Goal: Task Accomplishment & Management: Use online tool/utility

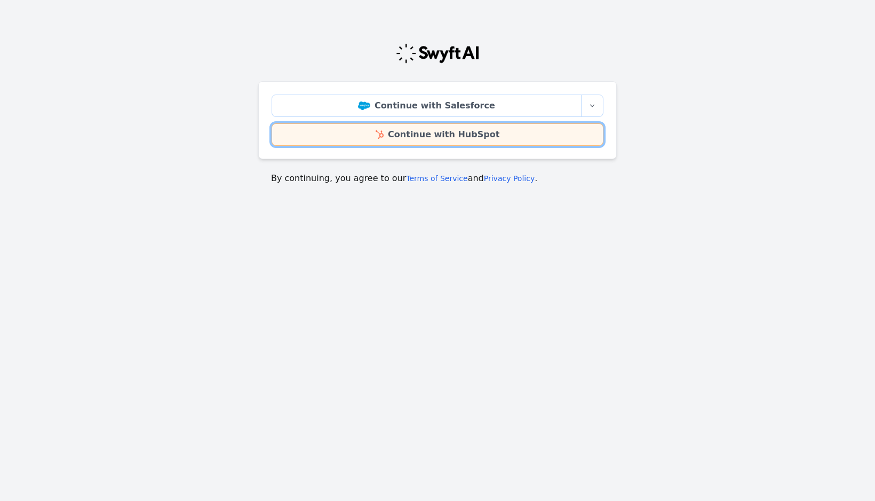
click at [362, 130] on link "Continue with HubSpot" at bounding box center [438, 134] width 332 height 22
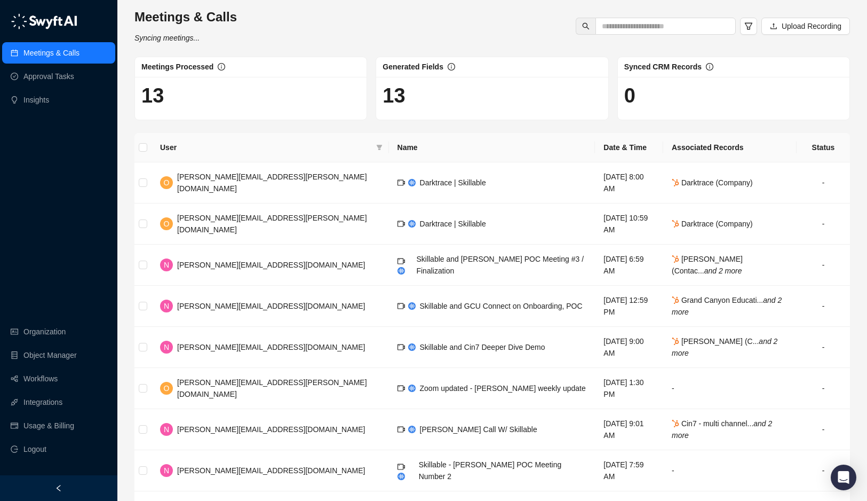
click at [401, 97] on h1 "13" at bounding box center [492, 95] width 219 height 25
click at [456, 63] on div "Generated Fields" at bounding box center [492, 67] width 219 height 12
click at [439, 71] on span "Generated Fields" at bounding box center [413, 66] width 61 height 9
click at [216, 178] on span "oren.friedman@skillable.com" at bounding box center [272, 182] width 190 height 20
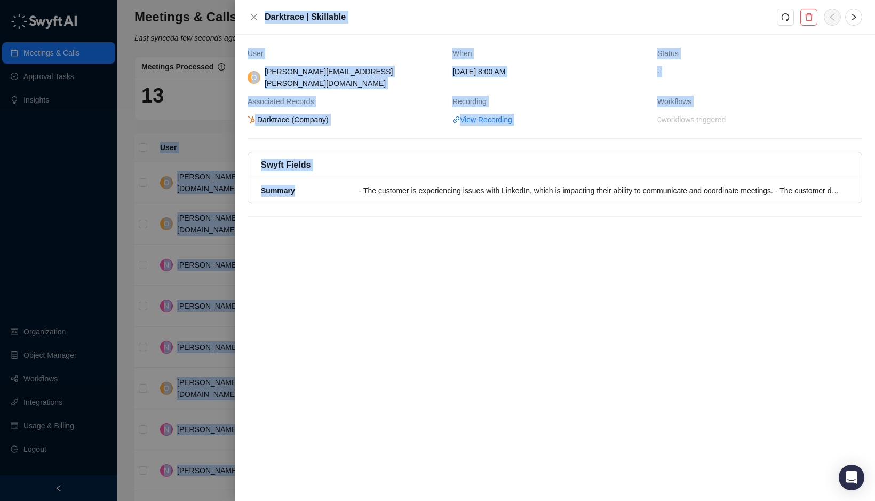
drag, startPoint x: 357, startPoint y: 180, endPoint x: 873, endPoint y: 179, distance: 515.5
click at [875, 179] on div "User When Status O oren.friedman@skillable.com Thursday, 09/18/25, 8:00 AM - As…" at bounding box center [555, 268] width 640 height 466
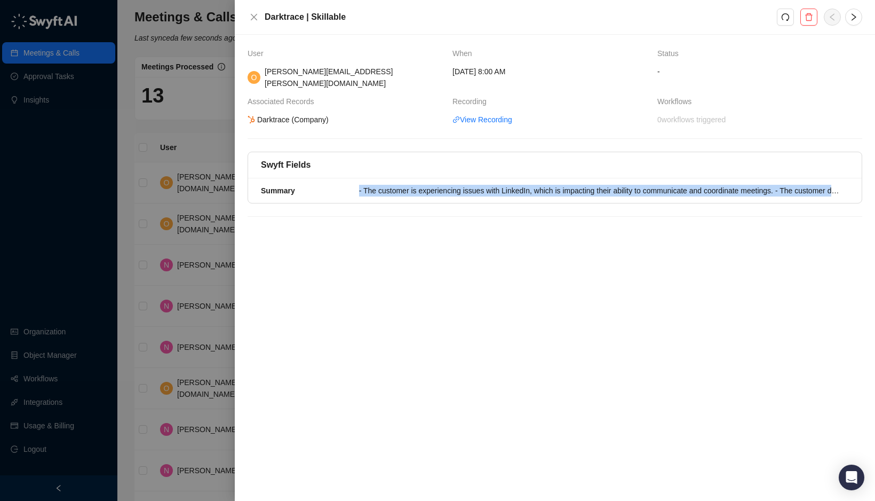
drag, startPoint x: 873, startPoint y: 179, endPoint x: 829, endPoint y: 181, distance: 43.8
click at [829, 185] on div "- The customer is experiencing issues with LinkedIn, which is impacting their a…" at bounding box center [601, 191] width 484 height 12
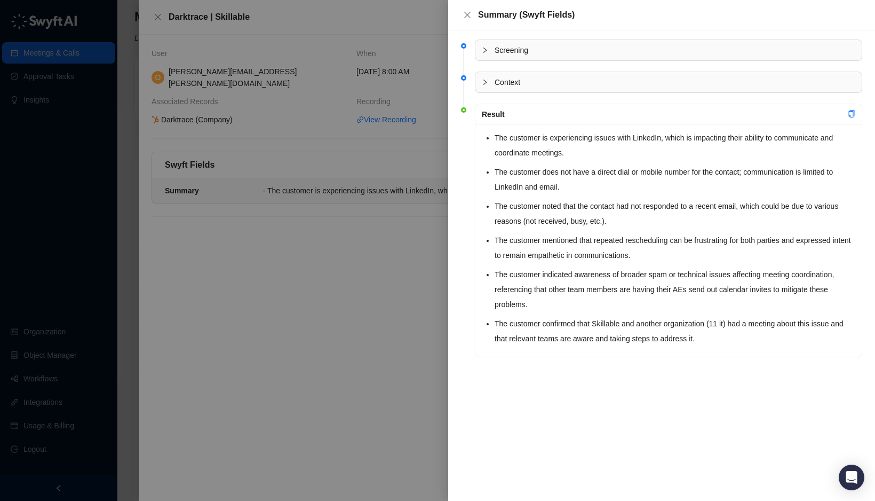
click at [488, 49] on div at bounding box center [488, 50] width 13 height 12
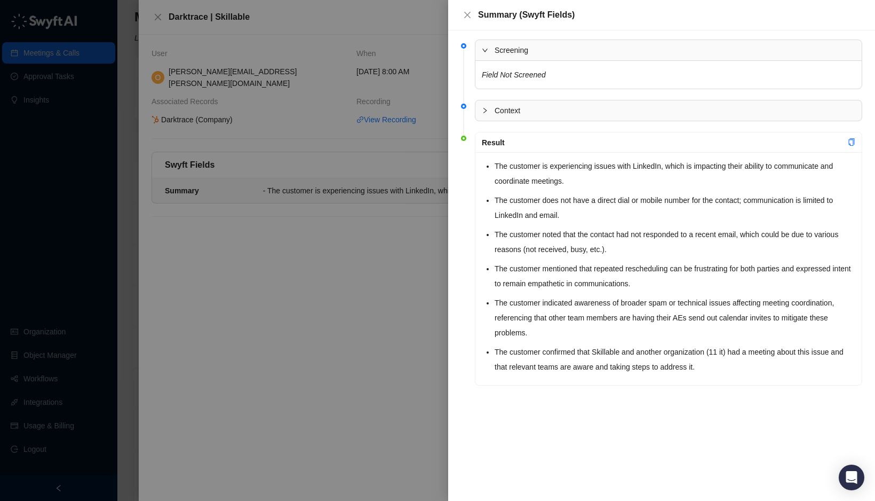
click at [487, 49] on icon "expanded" at bounding box center [484, 50] width 5 height 3
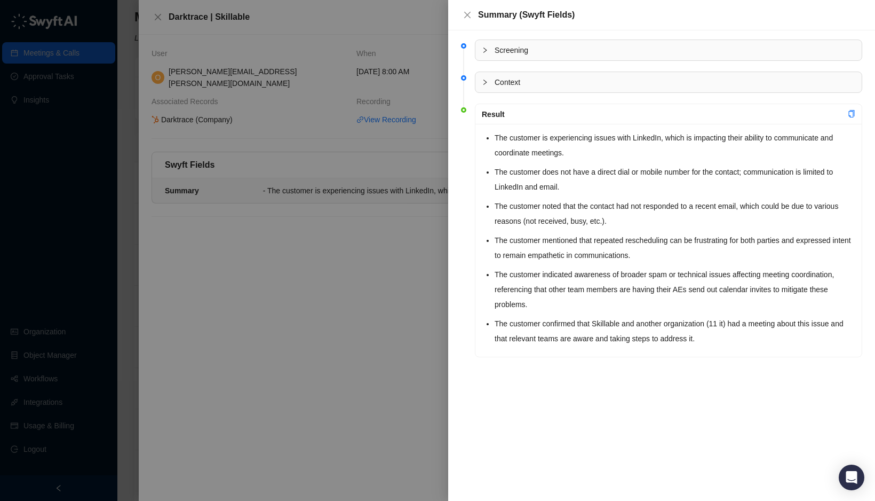
click at [482, 78] on div at bounding box center [488, 82] width 13 height 12
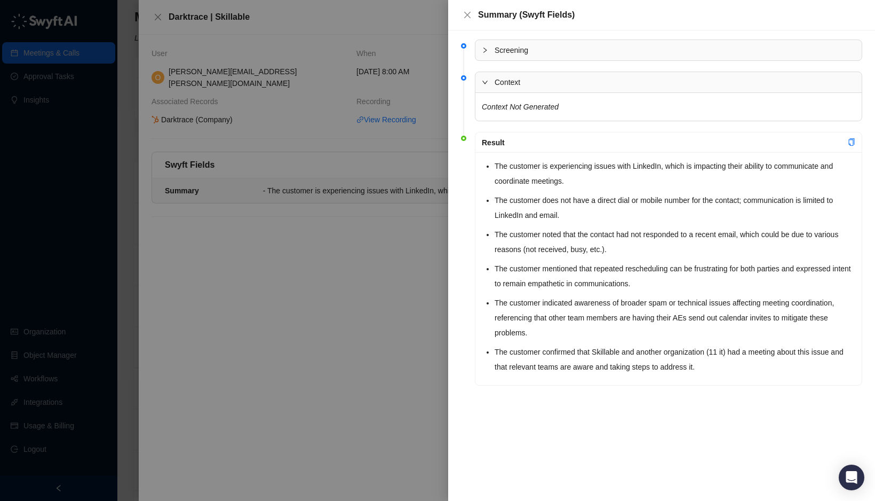
click at [484, 80] on icon "expanded" at bounding box center [485, 82] width 6 height 6
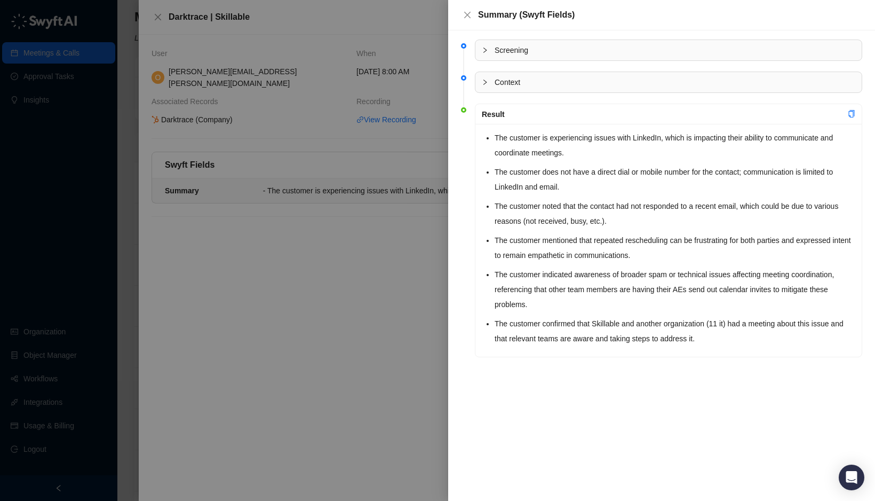
click at [360, 271] on div at bounding box center [437, 250] width 875 height 501
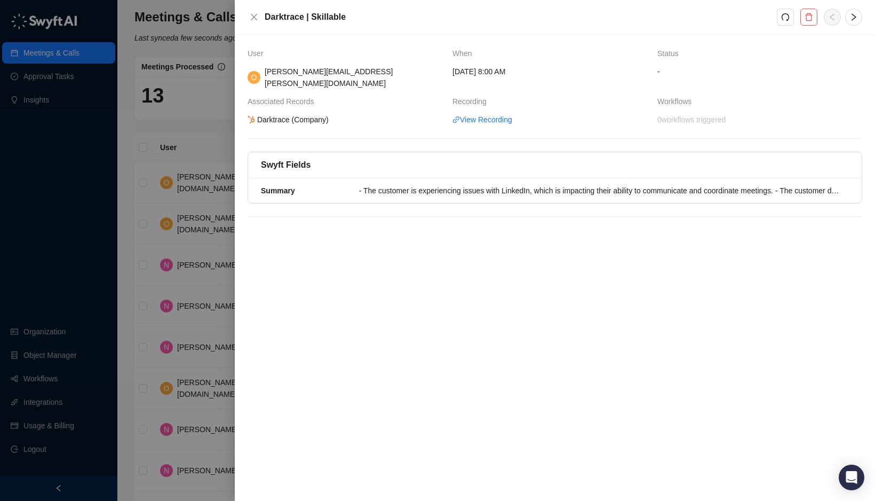
click at [227, 120] on div at bounding box center [437, 250] width 875 height 501
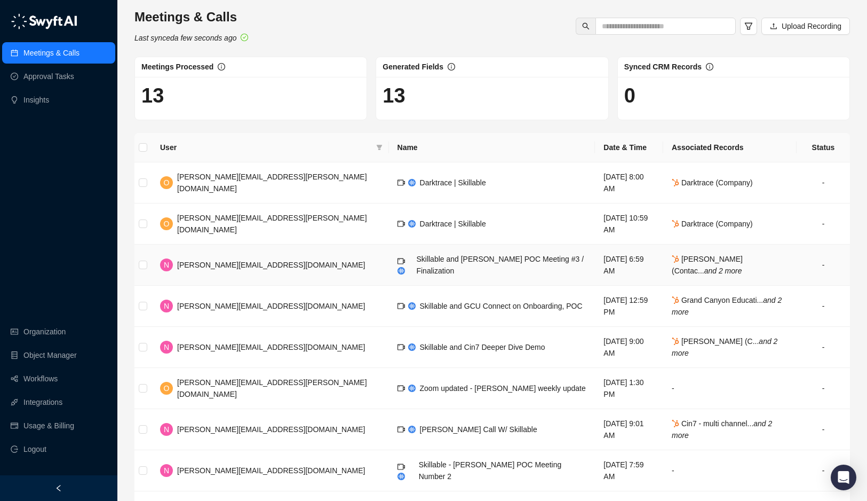
click at [416, 255] on span "Skillable and Belden POC Meeting #3 / Finalization" at bounding box center [500, 265] width 168 height 20
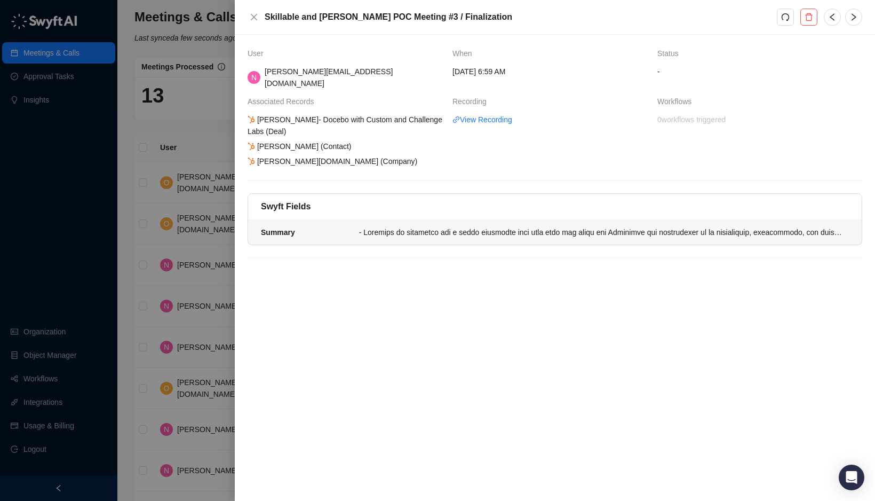
click at [395, 226] on div at bounding box center [601, 232] width 484 height 12
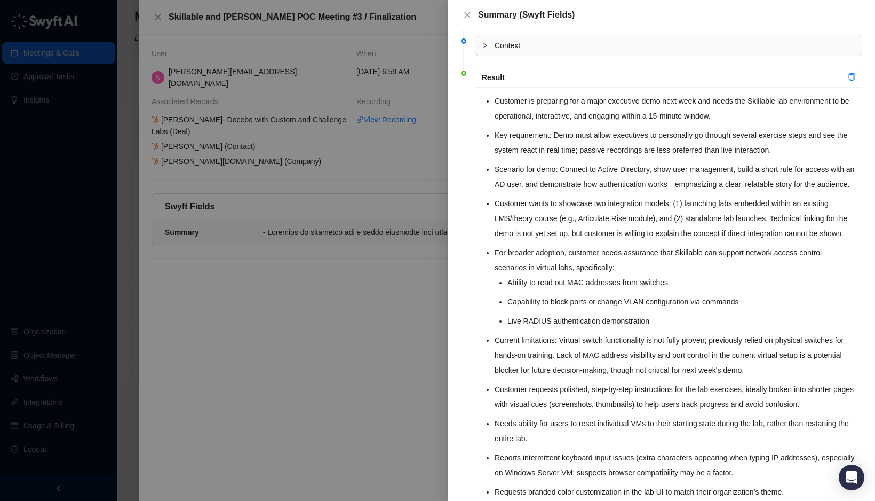
scroll to position [53, 0]
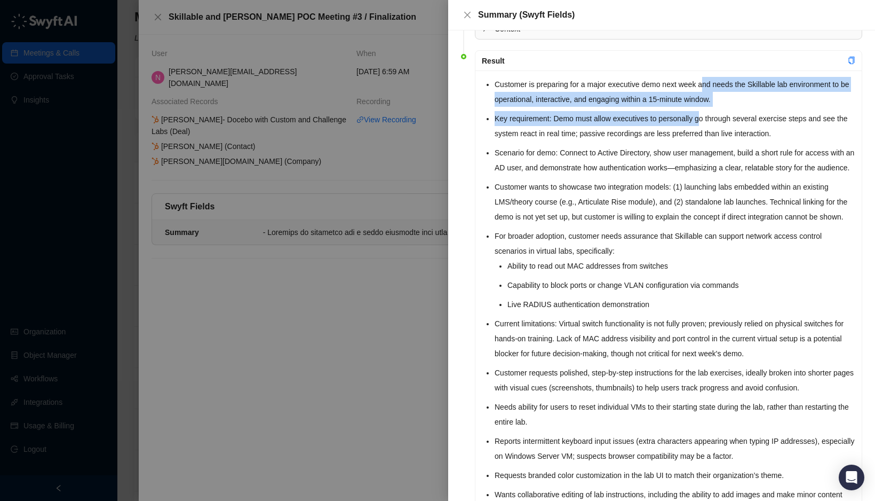
drag, startPoint x: 700, startPoint y: 82, endPoint x: 687, endPoint y: 139, distance: 58.4
click at [687, 139] on ul "Customer is preparing for a major executive demo next week and needs the Skilla…" at bounding box center [675, 331] width 361 height 508
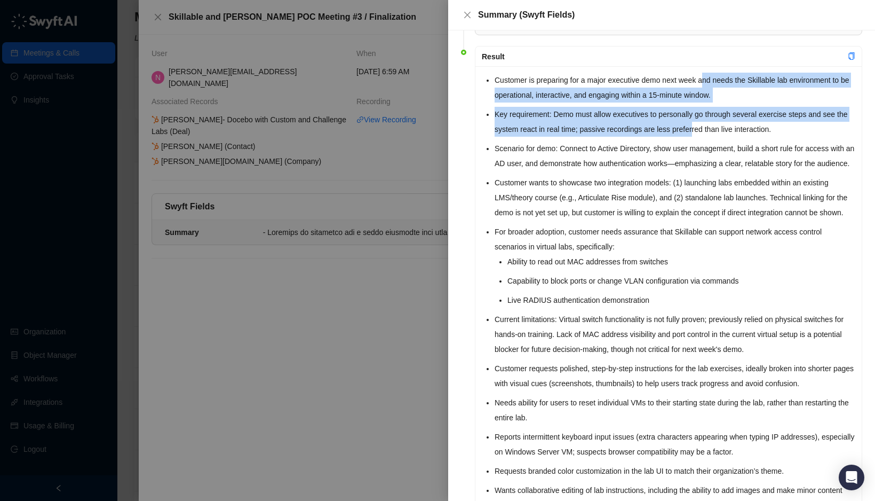
scroll to position [0, 0]
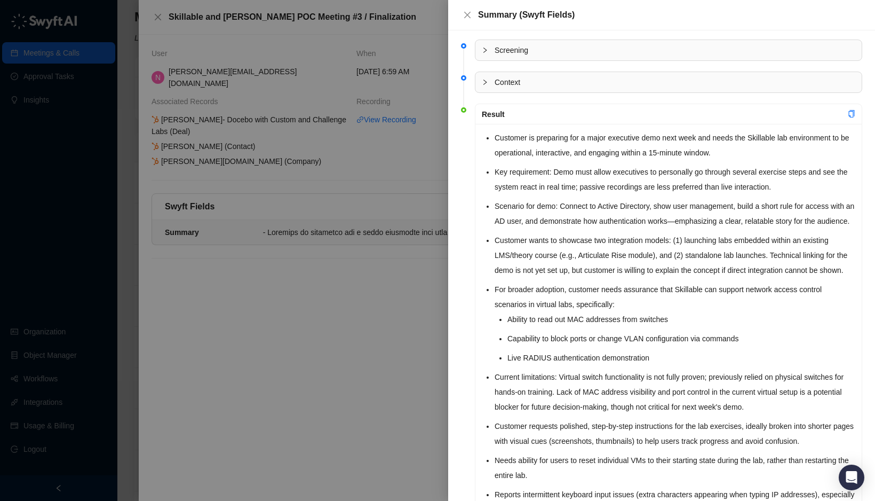
click at [489, 80] on div at bounding box center [488, 82] width 13 height 12
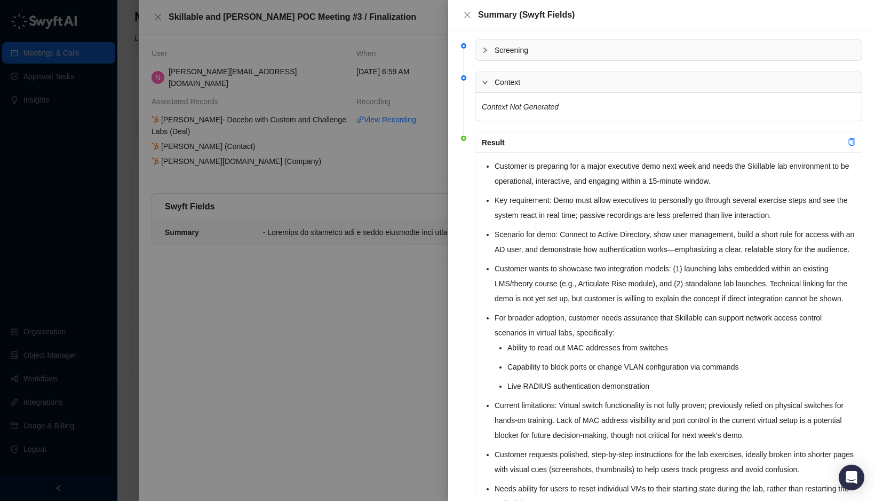
click at [483, 72] on div "Context" at bounding box center [669, 82] width 386 height 20
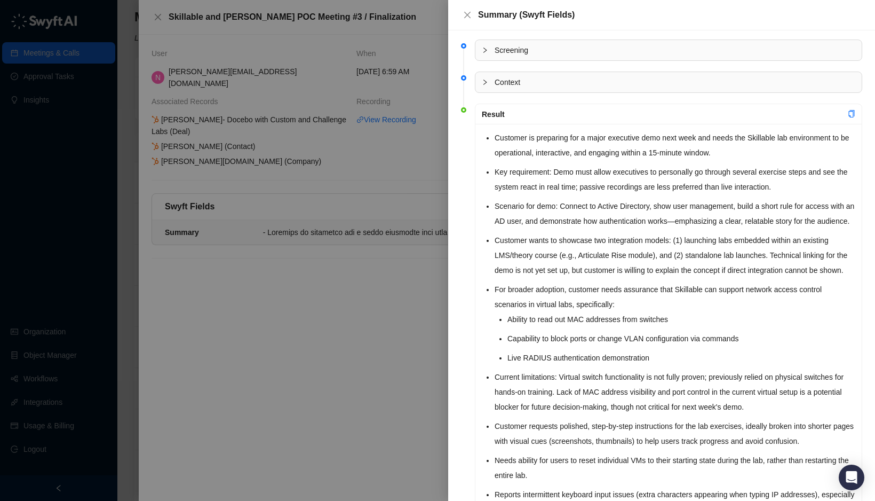
click at [481, 51] on div "Screening" at bounding box center [669, 50] width 386 height 20
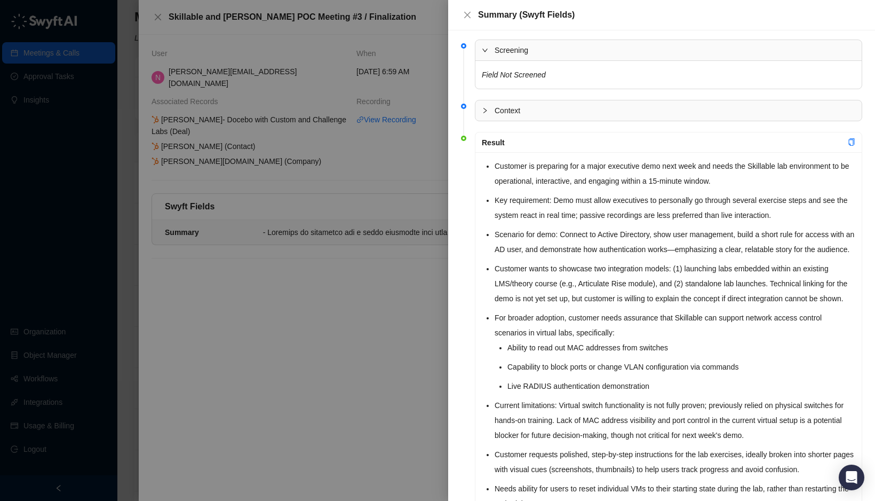
click at [482, 50] on icon "expanded" at bounding box center [485, 50] width 6 height 6
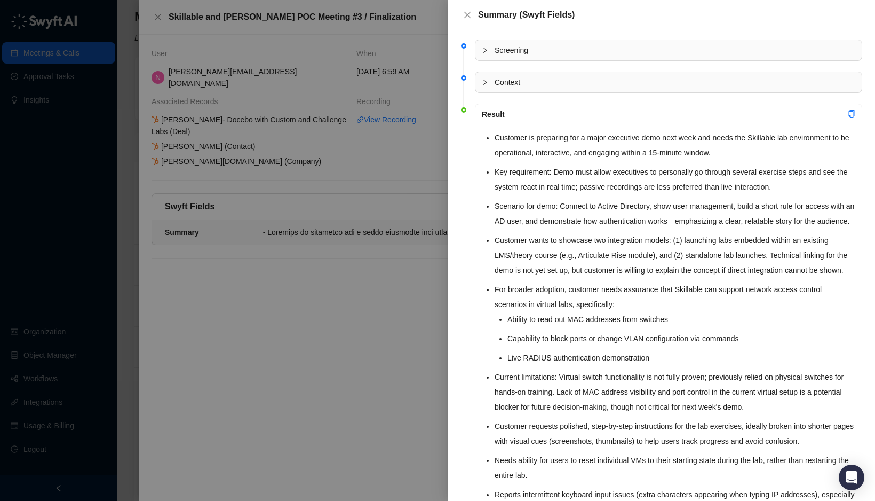
click at [262, 360] on div at bounding box center [437, 250] width 875 height 501
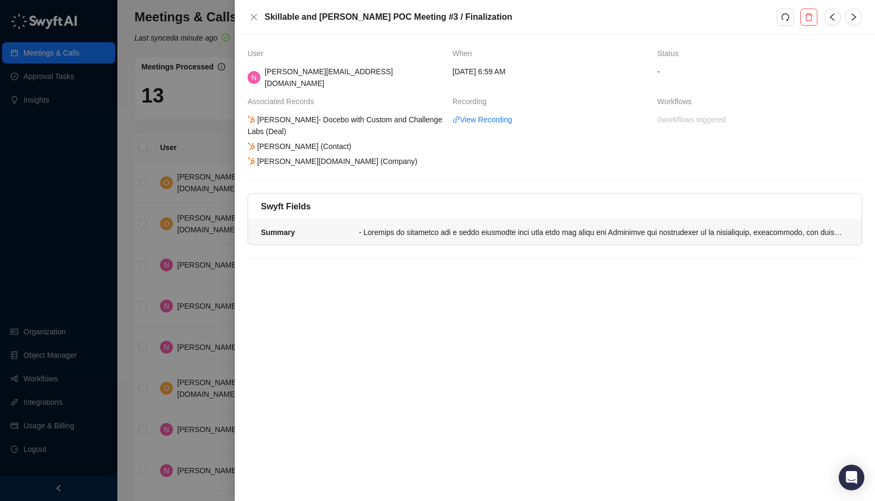
click at [560, 226] on div at bounding box center [601, 232] width 484 height 12
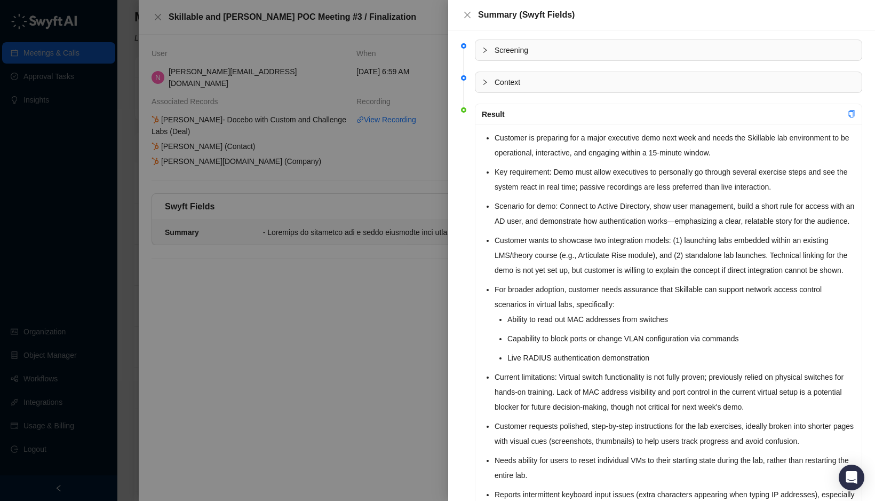
click at [361, 259] on div at bounding box center [437, 250] width 875 height 501
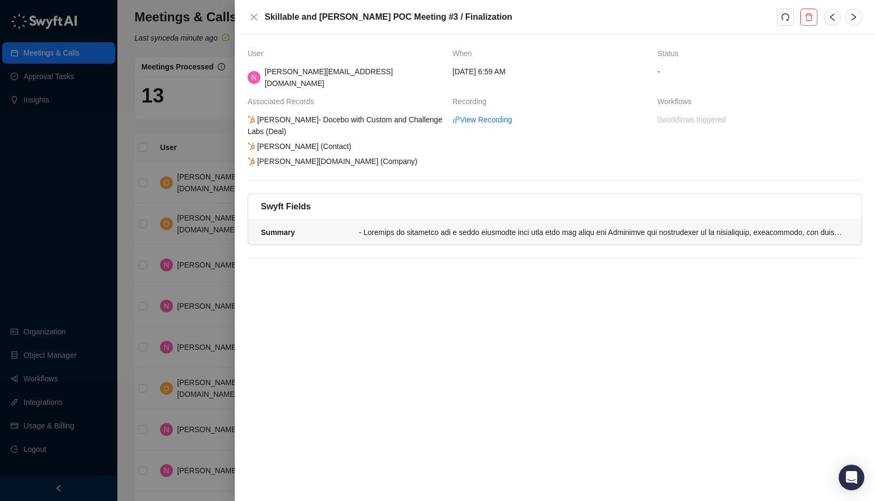
click at [362, 226] on div at bounding box center [601, 232] width 484 height 12
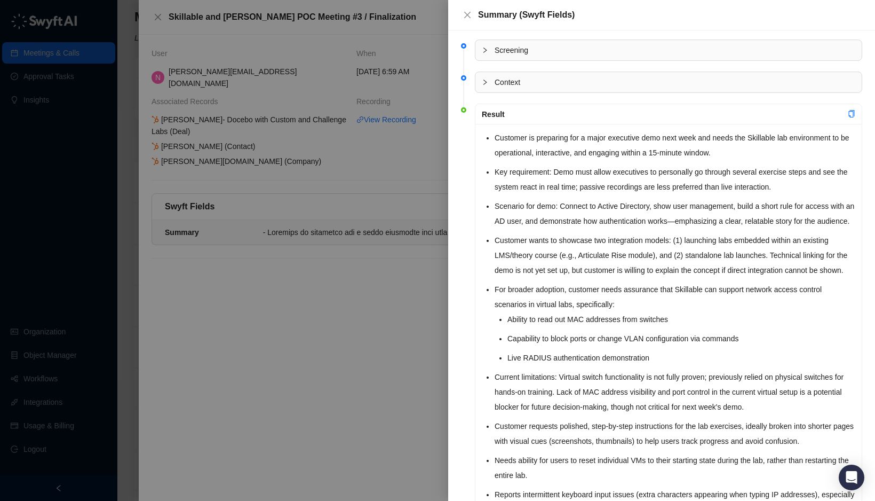
click at [336, 305] on div at bounding box center [437, 250] width 875 height 501
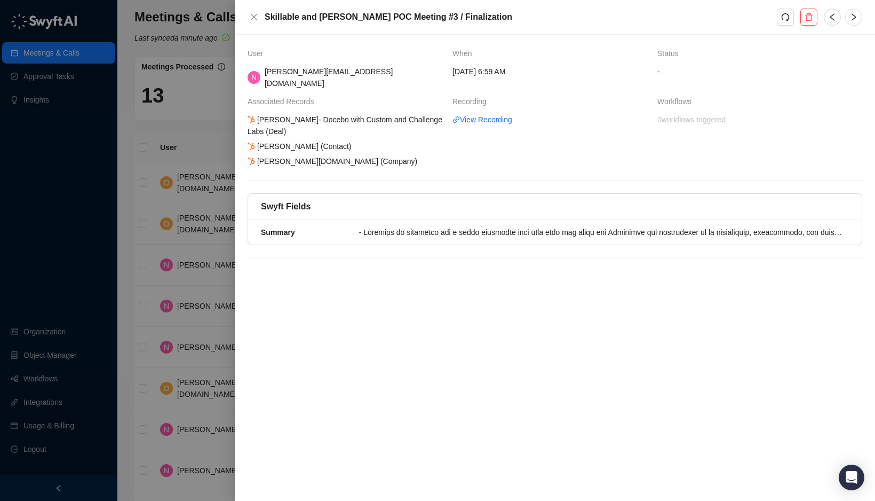
click at [39, 423] on div at bounding box center [437, 250] width 875 height 501
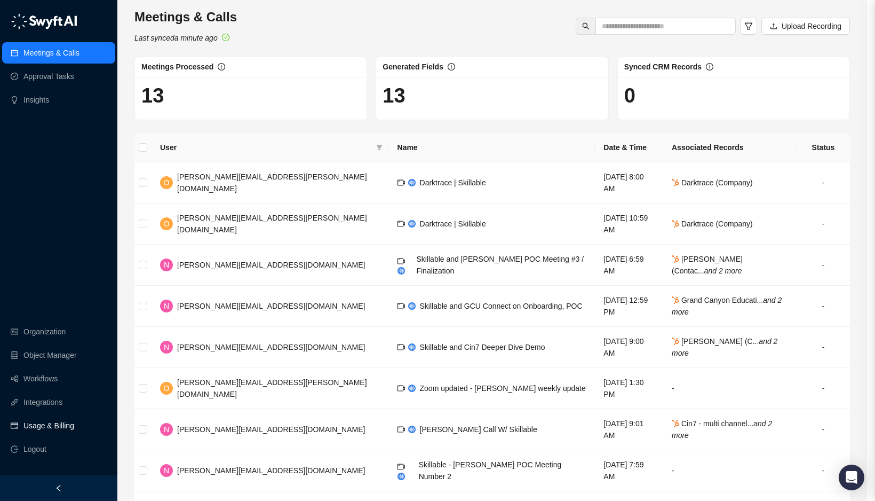
click at [37, 424] on link "Usage & Billing" at bounding box center [48, 425] width 51 height 21
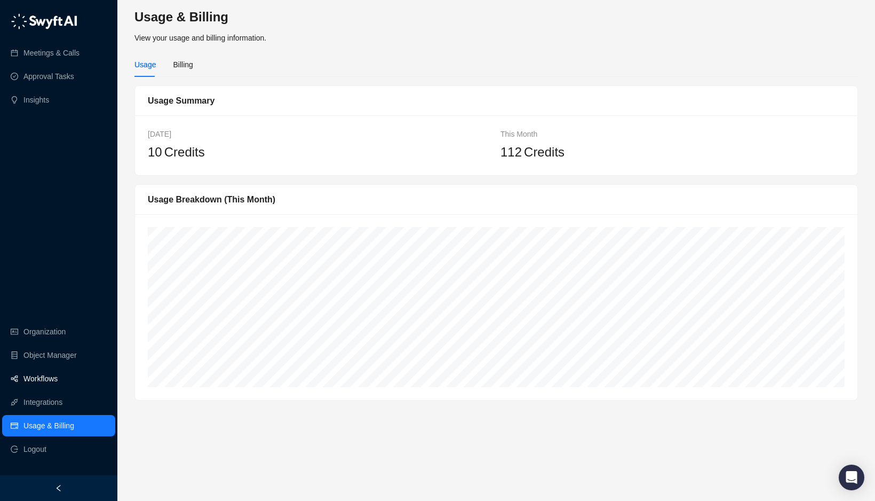
click at [43, 384] on link "Workflows" at bounding box center [40, 378] width 34 height 21
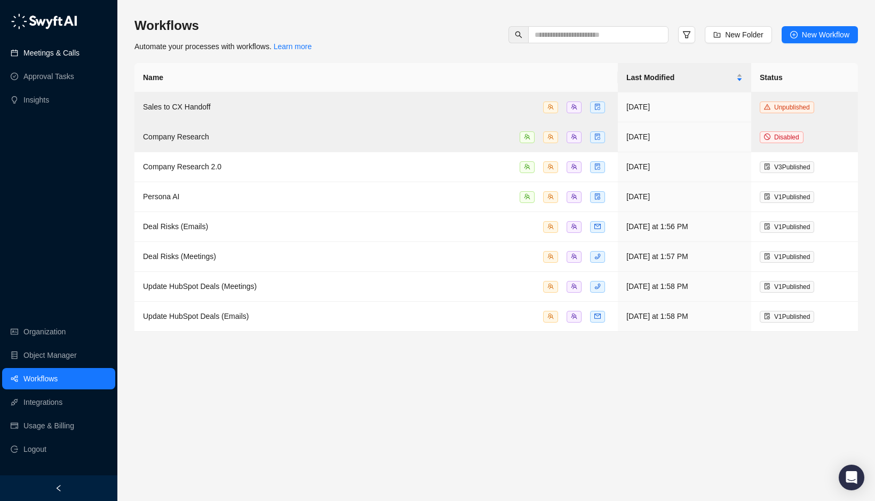
click at [51, 58] on link "Meetings & Calls" at bounding box center [51, 52] width 56 height 21
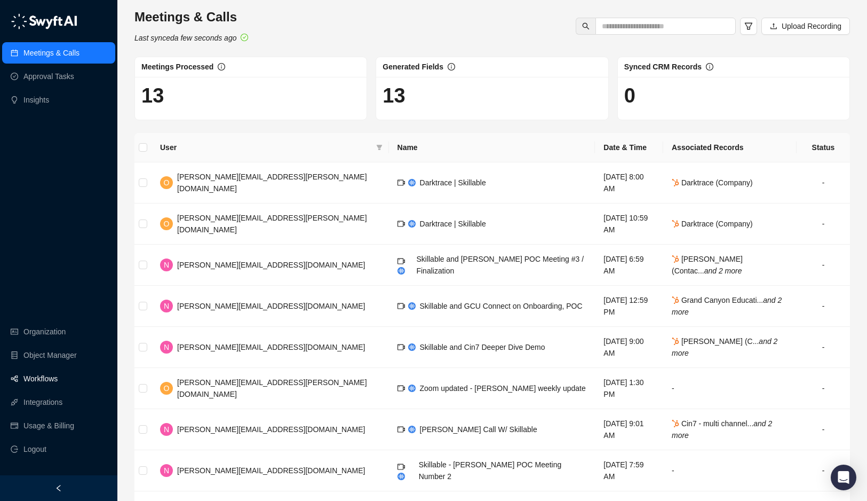
click at [58, 382] on link "Workflows" at bounding box center [40, 378] width 34 height 21
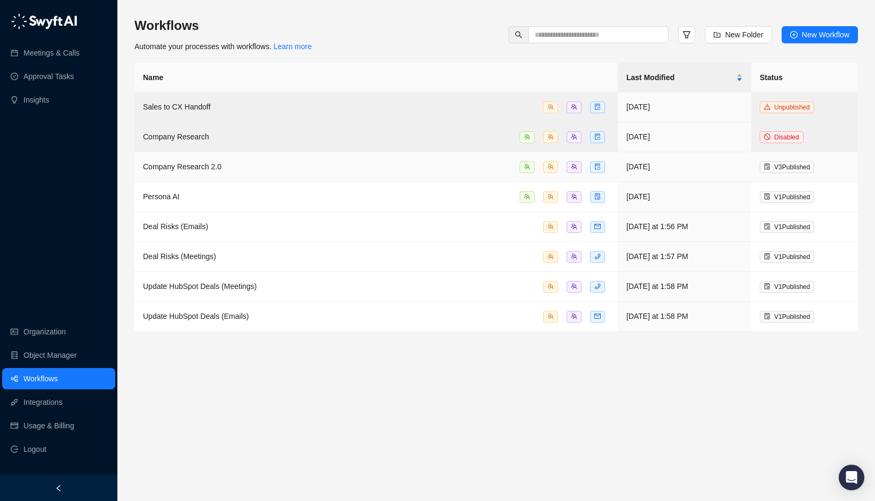
click at [216, 162] on span "Company Research 2.0" at bounding box center [182, 166] width 78 height 9
click at [208, 282] on span "Update HubSpot Deals (Meetings)" at bounding box center [200, 286] width 114 height 9
click at [208, 282] on main "Workflows Automate your processes with workflows. Learn more New Folder New Wor…" at bounding box center [496, 254] width 724 height 475
click at [238, 315] on span "Update HubSpot Deals (Emails)" at bounding box center [196, 316] width 106 height 9
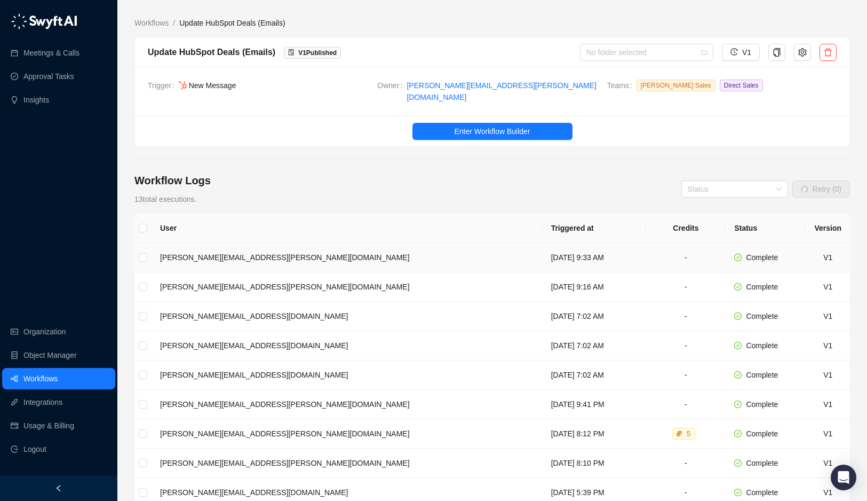
click at [236, 252] on td "oren.friedman@skillable.com" at bounding box center [347, 257] width 391 height 29
click at [230, 430] on td "oren.friedman@skillable.com" at bounding box center [347, 433] width 391 height 29
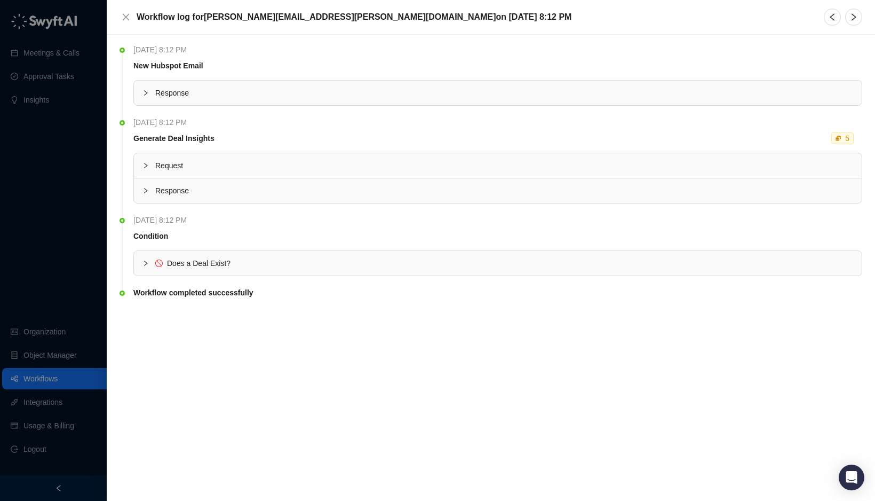
click at [146, 164] on icon "collapsed" at bounding box center [145, 165] width 6 height 6
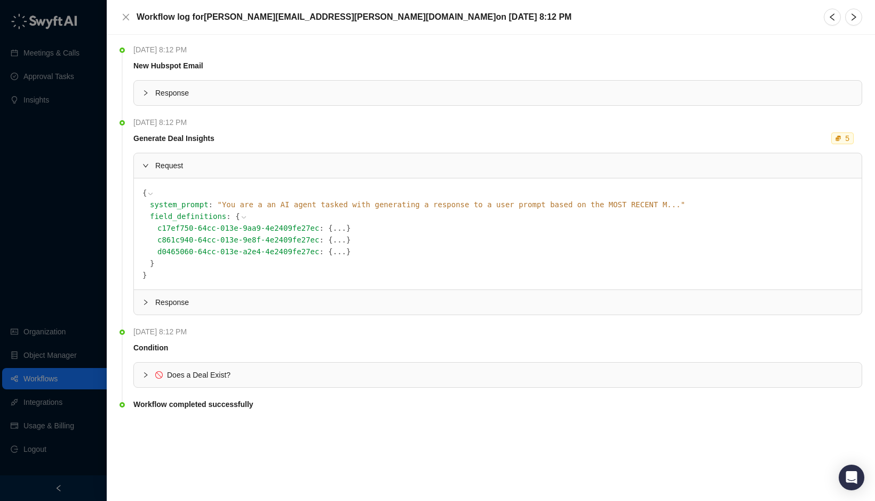
click at [145, 302] on icon "collapsed" at bounding box center [145, 302] width 6 height 6
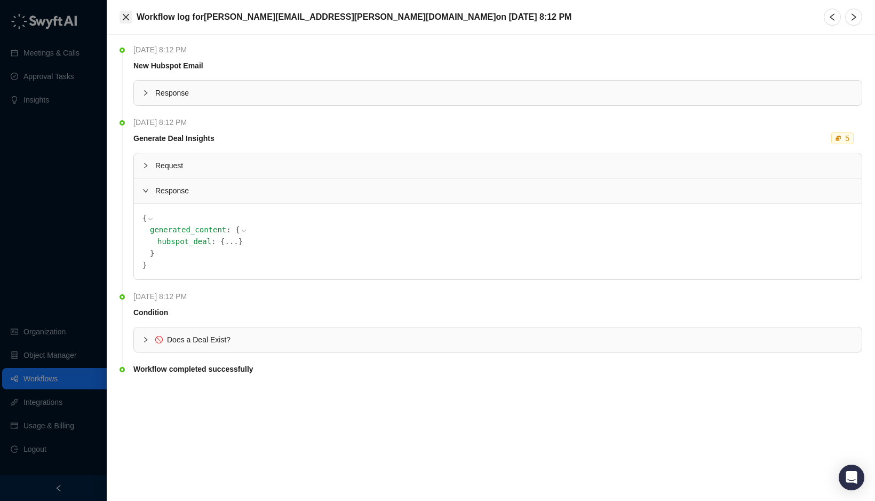
click at [128, 21] on icon "close" at bounding box center [126, 17] width 9 height 9
click at [128, 21] on div "Workflow log for oren.friedman@skillable.com on Thursday, 09/18/25, 8:12 PM Thu…" at bounding box center [437, 250] width 875 height 501
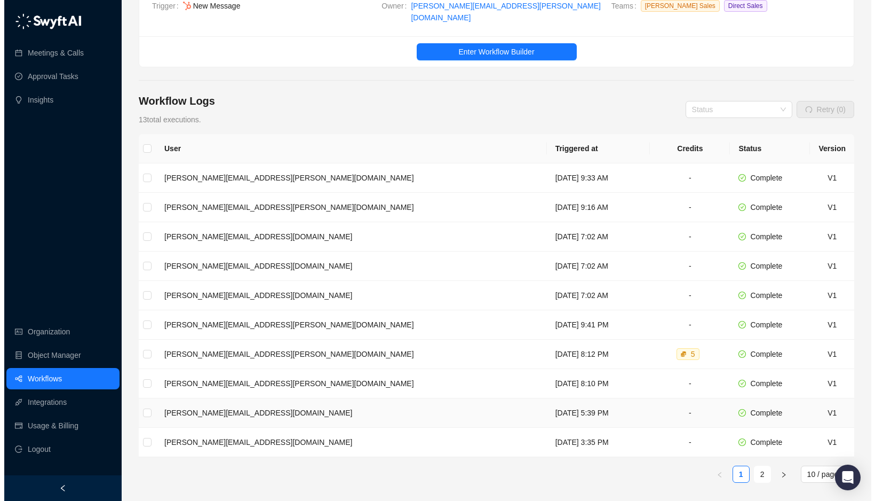
scroll to position [107, 0]
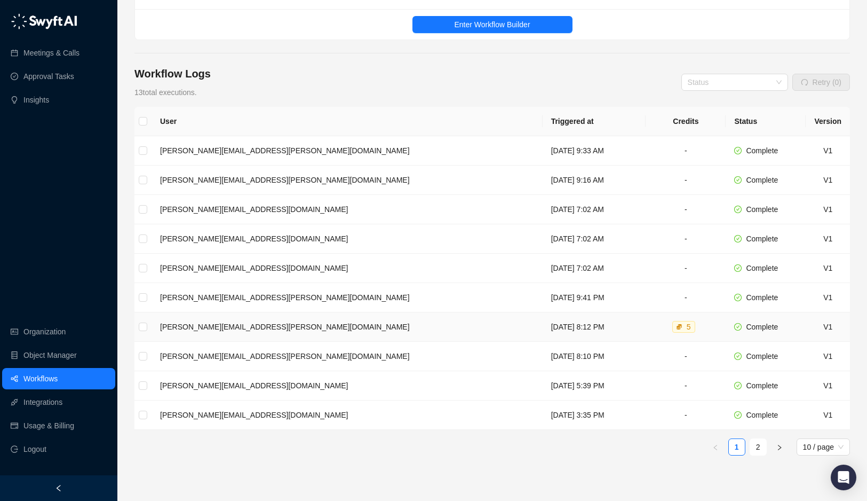
click at [366, 320] on td "oren.friedman@skillable.com" at bounding box center [347, 326] width 391 height 29
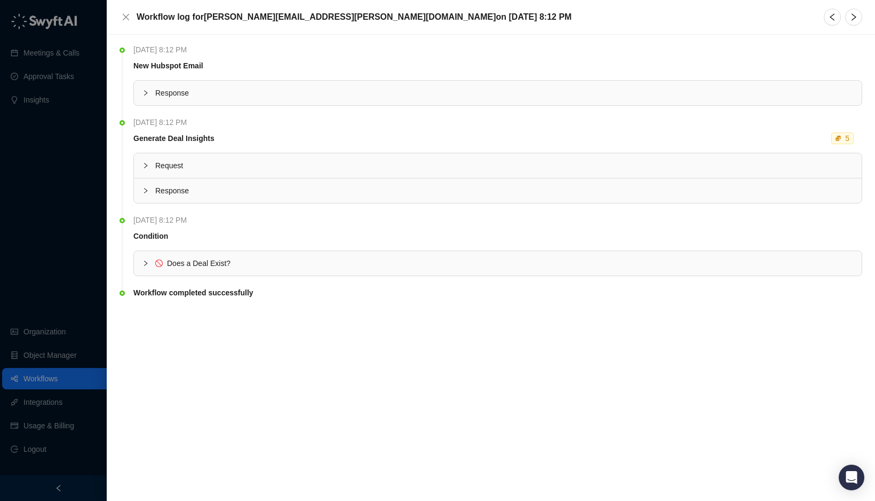
click at [212, 156] on div "Request" at bounding box center [498, 165] width 728 height 25
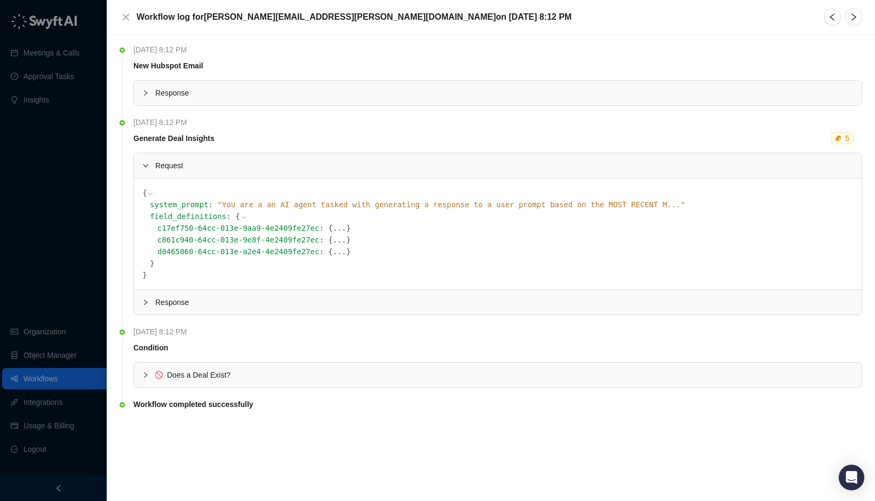
click at [213, 227] on span "c17ef750-64cc-013e-9aa9-4e2409fe27ec" at bounding box center [238, 228] width 162 height 9
click at [147, 369] on div at bounding box center [148, 375] width 13 height 12
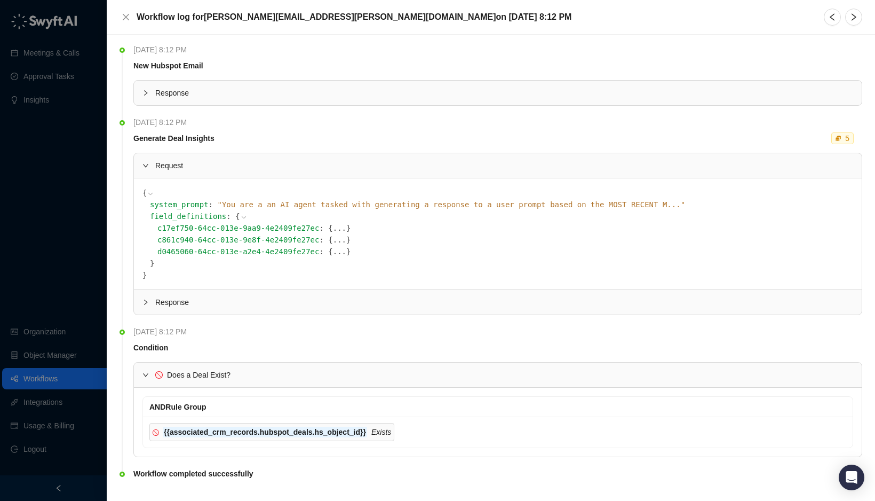
click at [147, 369] on div at bounding box center [148, 375] width 13 height 12
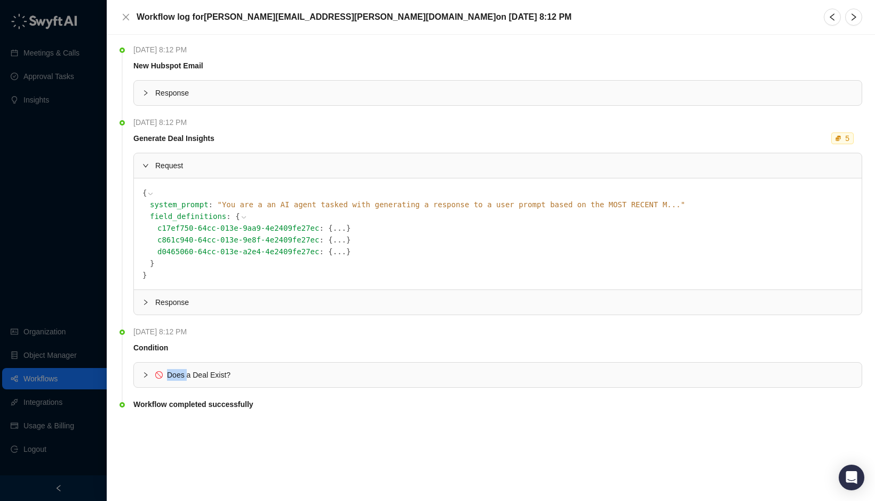
click at [147, 369] on div at bounding box center [148, 375] width 13 height 12
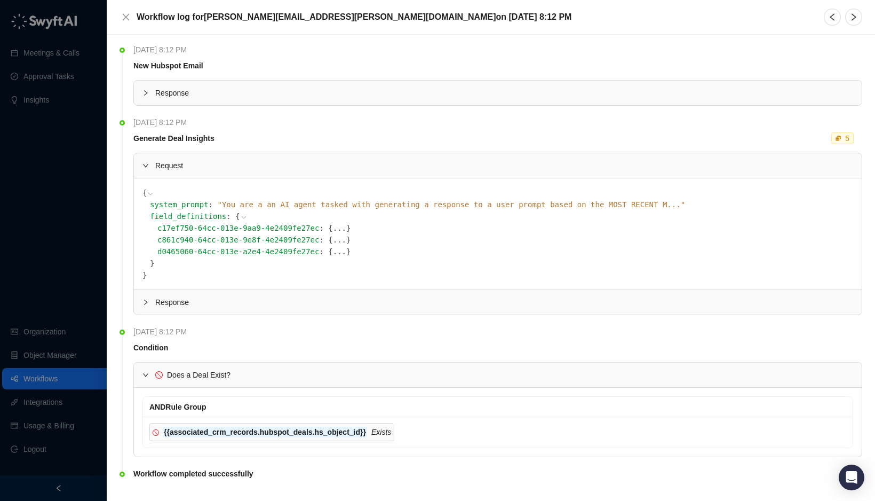
click at [145, 374] on icon "expanded" at bounding box center [145, 374] width 6 height 6
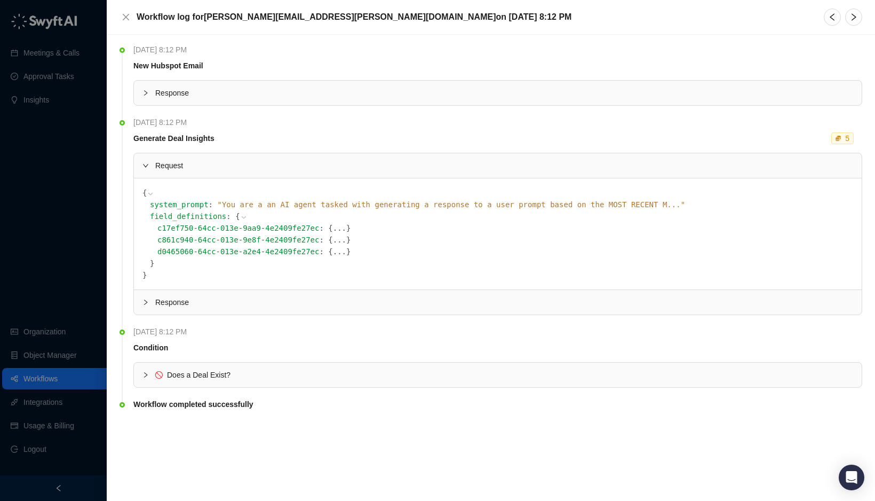
click at [152, 85] on div "Response" at bounding box center [498, 93] width 728 height 25
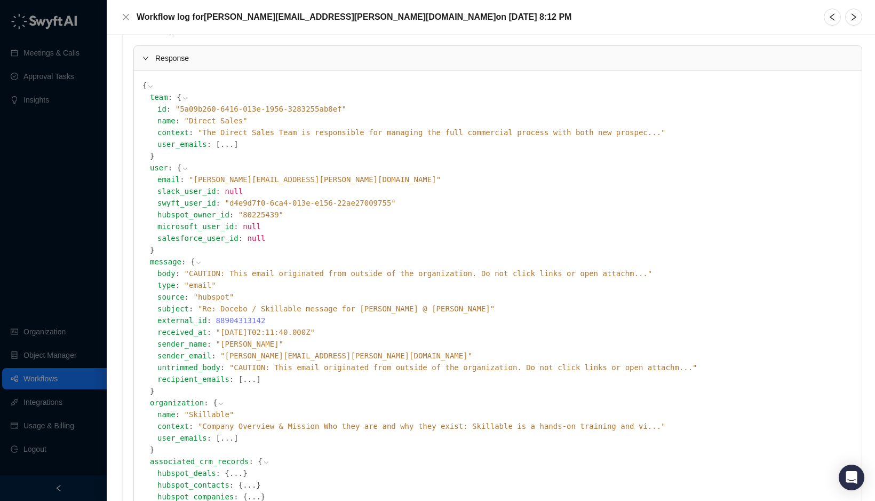
scroll to position [53, 0]
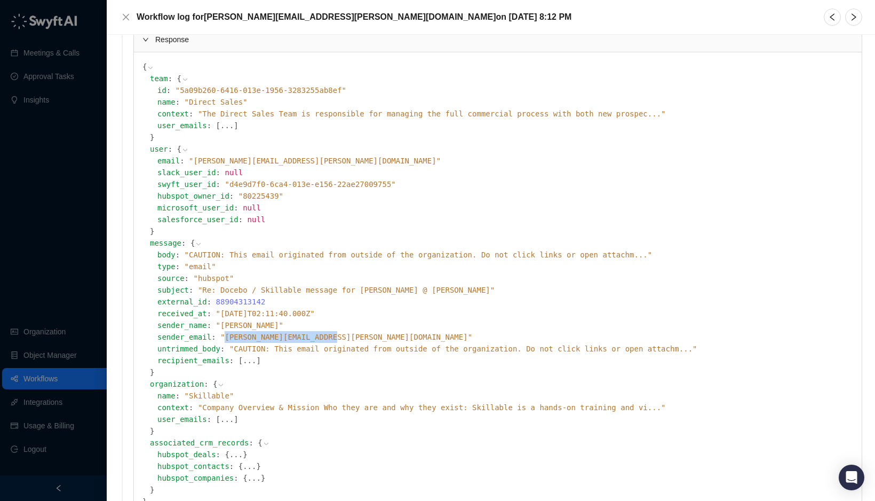
drag, startPoint x: 207, startPoint y: 337, endPoint x: 302, endPoint y: 338, distance: 94.5
click at [302, 338] on span "" lucas.michaels@docebo.com "" at bounding box center [346, 336] width 252 height 9
copy span "lucas.michaels@docebo.com"
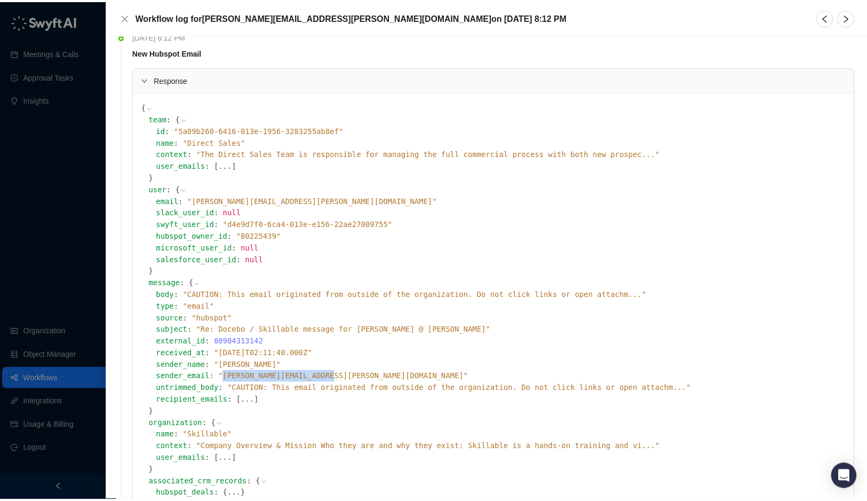
scroll to position [0, 0]
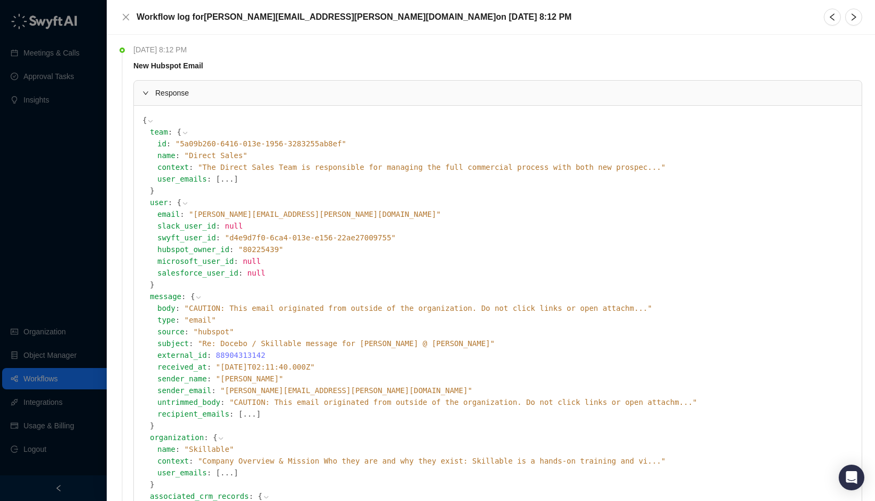
drag, startPoint x: 300, startPoint y: 38, endPoint x: 271, endPoint y: 32, distance: 30.5
click at [298, 38] on div "Thursday, 09/18/25, 8:12 PM New Hubspot Email Response { team : { id : " 5a09b2…" at bounding box center [491, 268] width 769 height 466
click at [129, 16] on icon "close" at bounding box center [126, 17] width 9 height 9
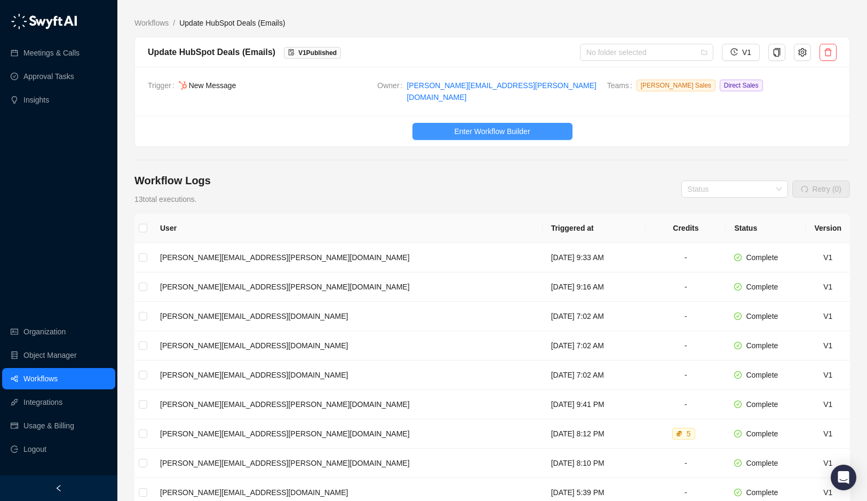
click at [504, 125] on span "Enter Workflow Builder" at bounding box center [492, 131] width 76 height 12
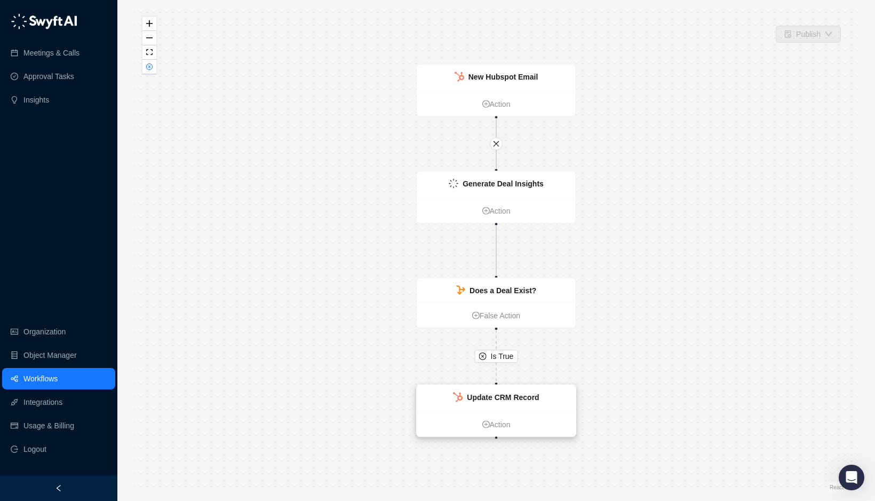
click at [507, 401] on strong "Update CRM Record" at bounding box center [503, 397] width 72 height 9
